Goal: Register for event/course

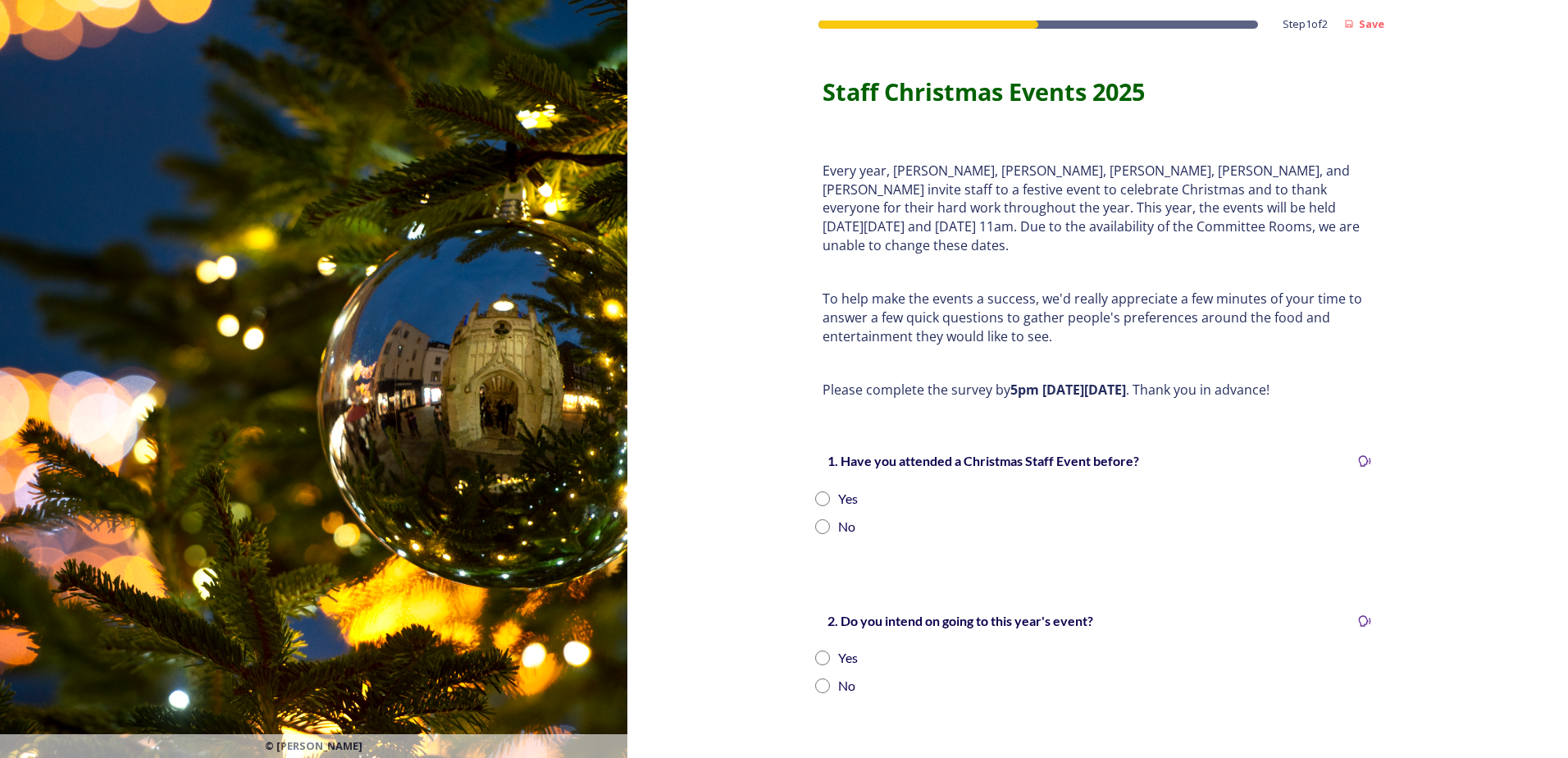
click at [815, 491] on input "radio" at bounding box center [822, 498] width 15 height 15
radio input "true"
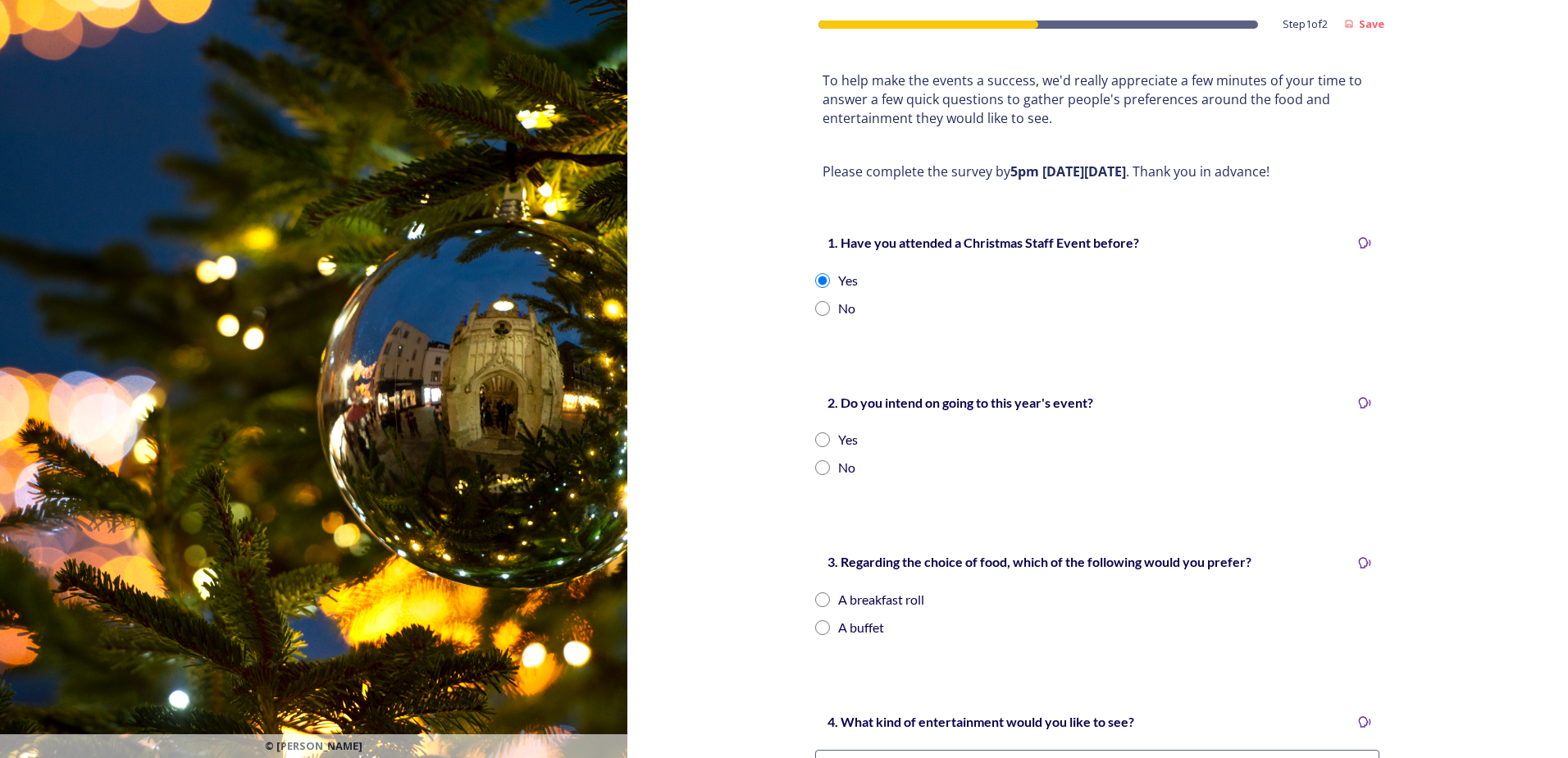
scroll to position [246, 0]
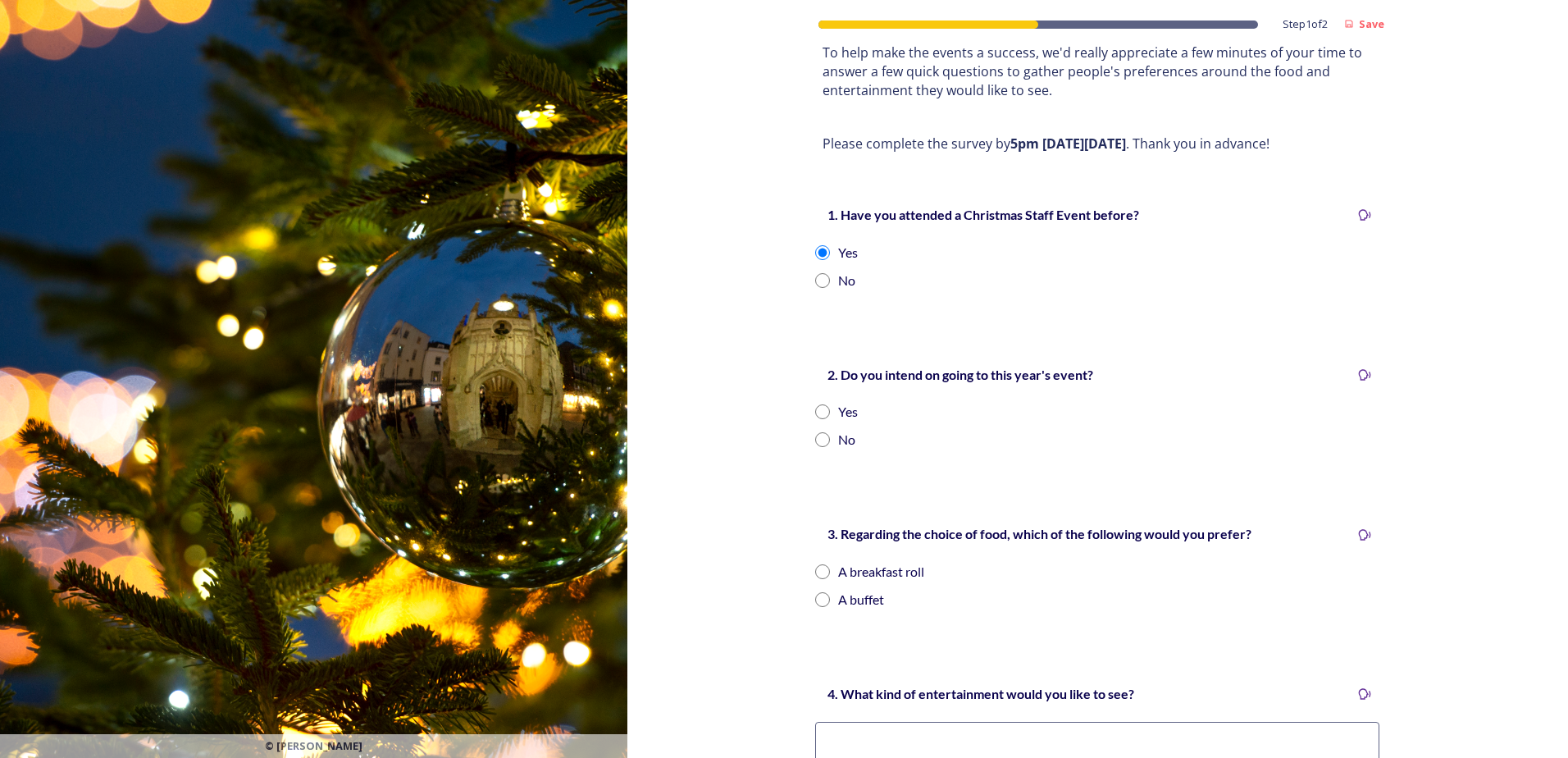
click at [816, 404] on input "radio" at bounding box center [822, 411] width 15 height 15
radio input "true"
click at [819, 592] on input "radio" at bounding box center [822, 599] width 15 height 15
radio input "true"
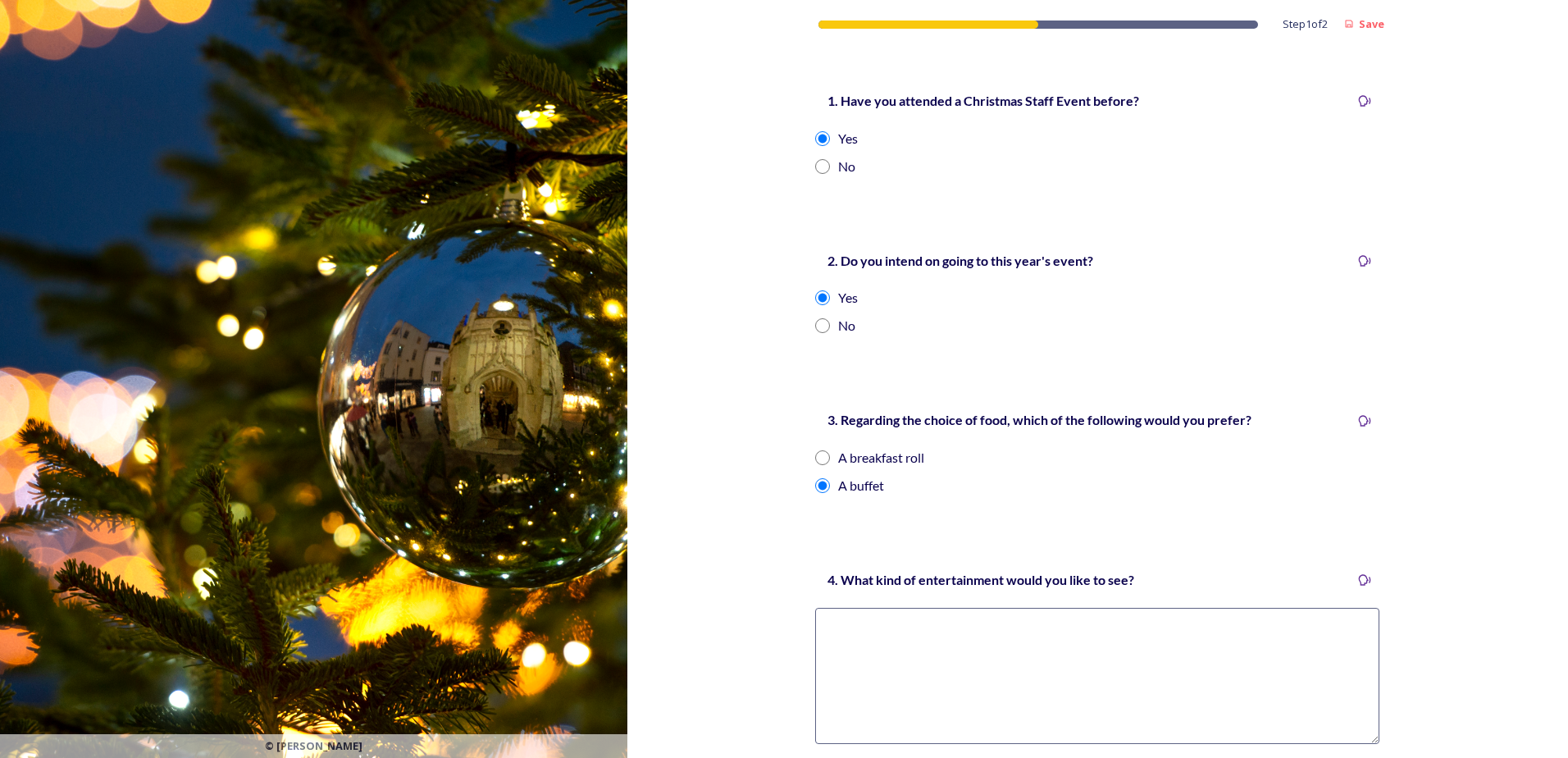
scroll to position [538, 0]
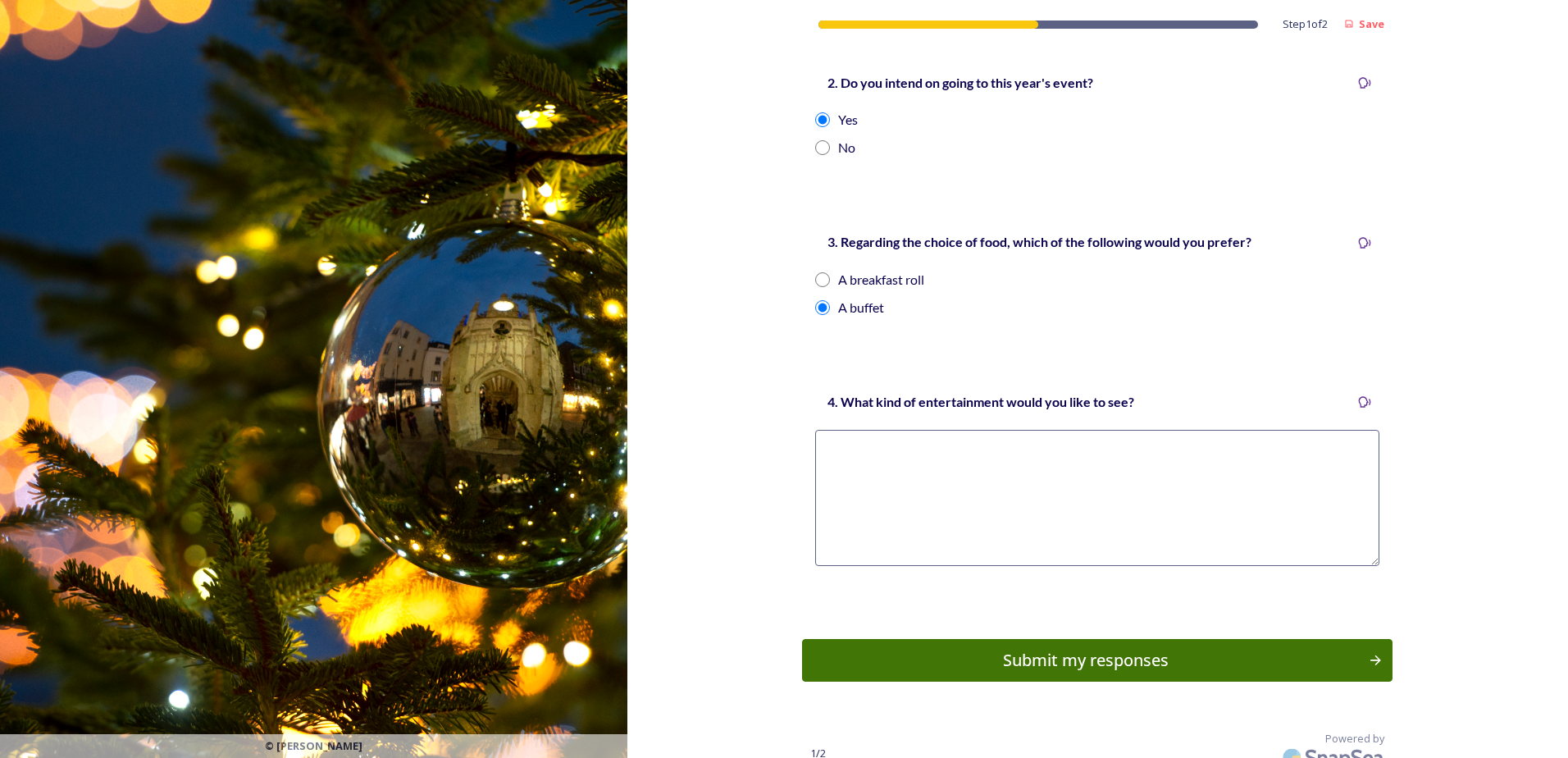
click at [961, 480] on textarea at bounding box center [1097, 498] width 564 height 136
click at [818, 272] on input "radio" at bounding box center [822, 279] width 15 height 15
radio input "true"
click at [940, 430] on textarea at bounding box center [1097, 498] width 564 height 136
click at [1197, 648] on div "Submit my responses" at bounding box center [1086, 660] width 554 height 25
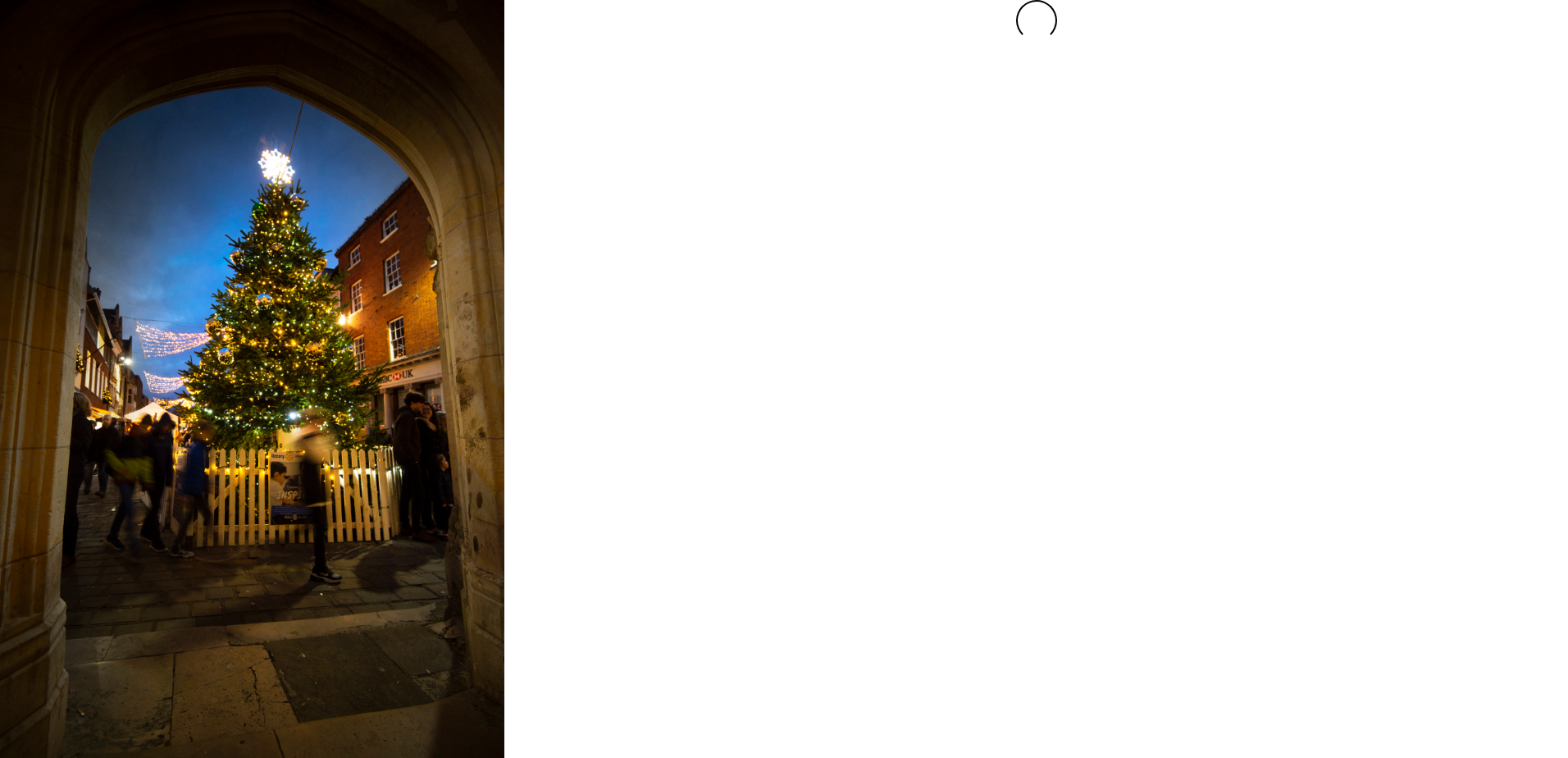
scroll to position [0, 0]
